Goal: Task Accomplishment & Management: Complete application form

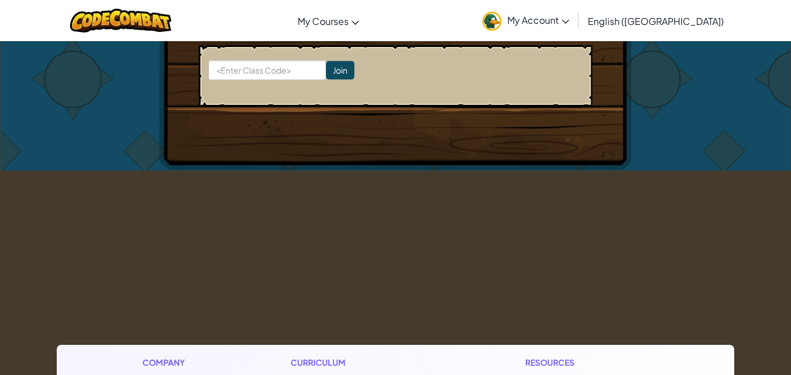
scroll to position [436, 0]
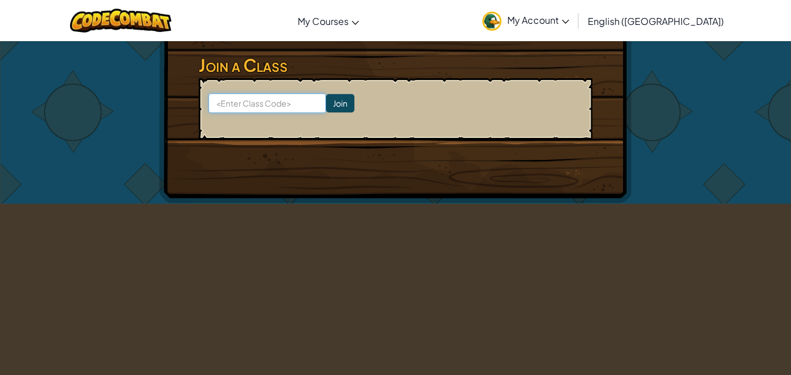
click at [291, 111] on input at bounding box center [267, 103] width 118 height 20
type input "KingJellyGate"
click input "Join" at bounding box center [340, 103] width 28 height 19
